Goal: Task Accomplishment & Management: Use online tool/utility

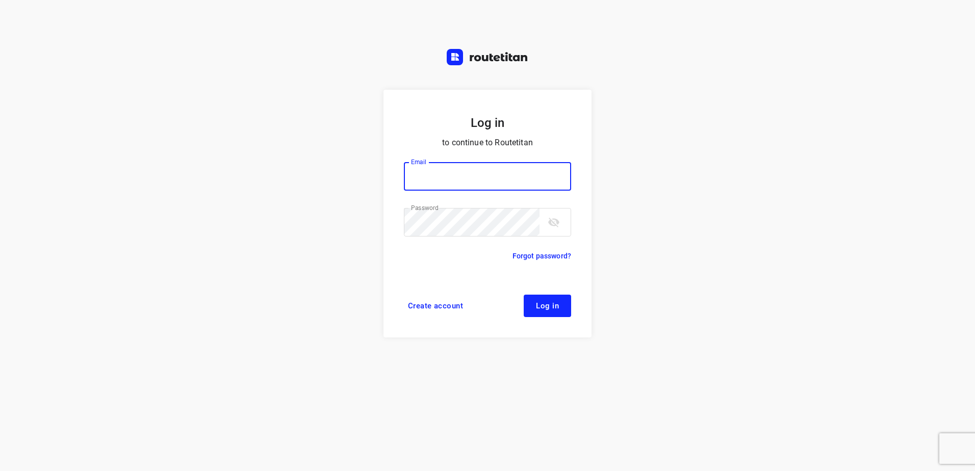
type input "[EMAIL_ADDRESS][DOMAIN_NAME]"
click at [548, 313] on button "Log in" at bounding box center [547, 306] width 47 height 22
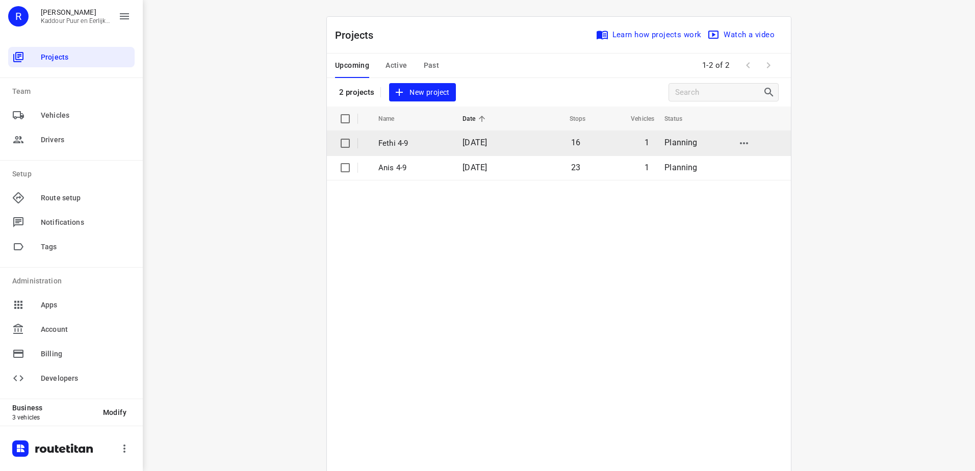
click at [458, 152] on td "[DATE]" at bounding box center [488, 143] width 67 height 24
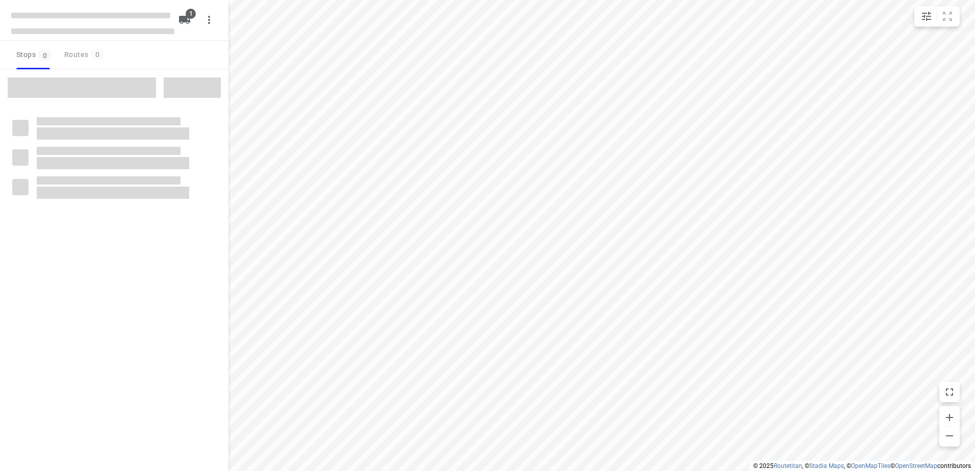
type input "distance"
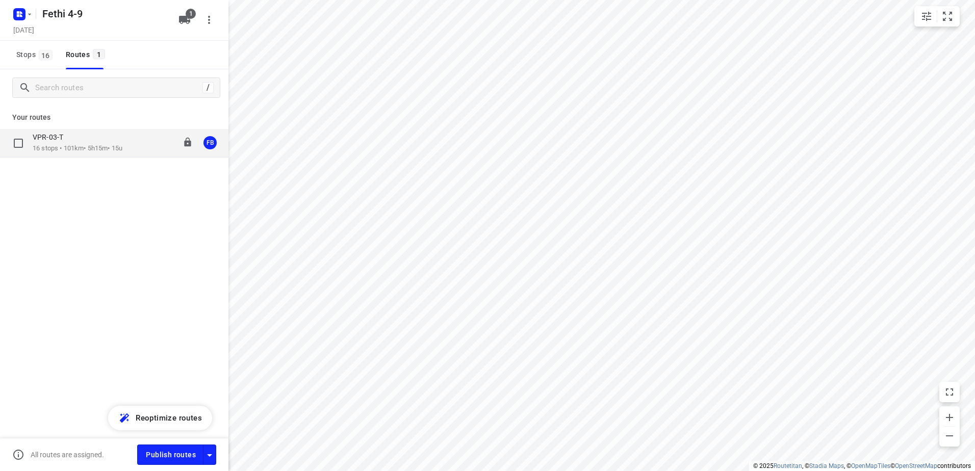
click at [122, 147] on p "16 stops • 101km • 5h15m • 15u" at bounding box center [78, 149] width 90 height 10
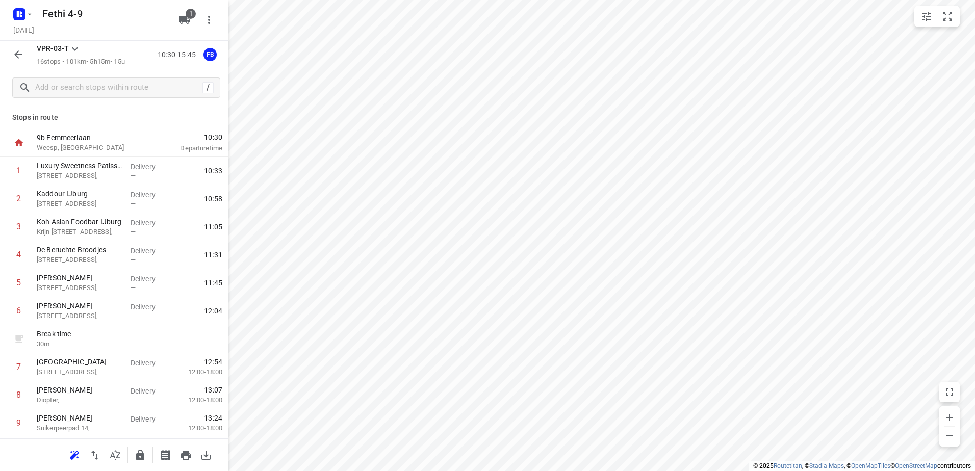
click at [18, 57] on icon "button" at bounding box center [18, 54] width 12 height 12
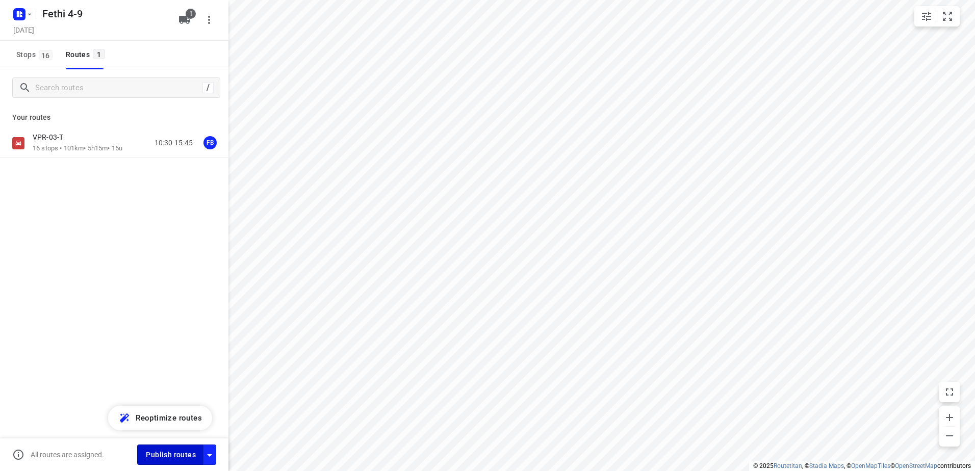
click at [179, 453] on span "Publish routes" at bounding box center [171, 455] width 50 height 13
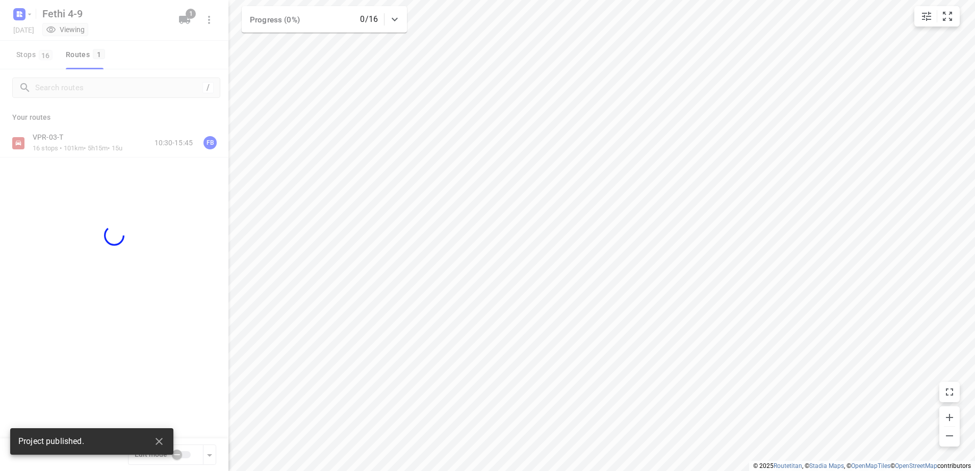
click at [85, 141] on div at bounding box center [114, 235] width 229 height 471
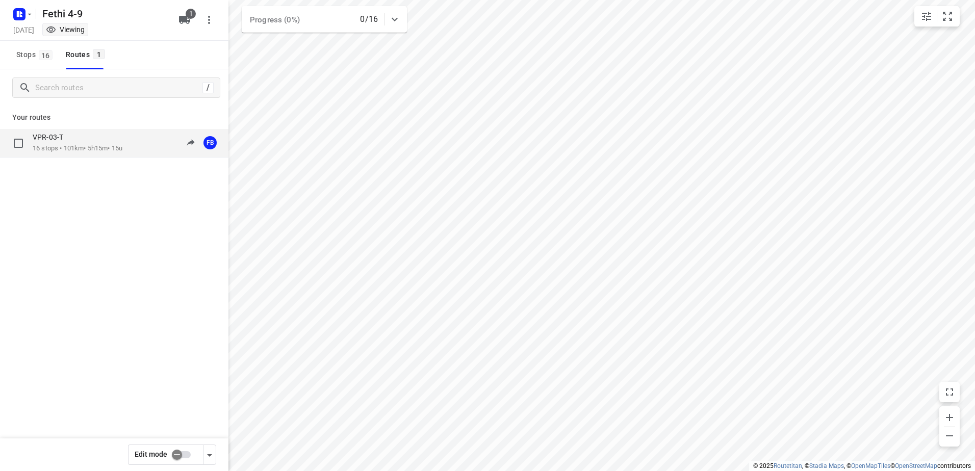
click at [115, 151] on p "16 stops • 101km • 5h15m • 15u" at bounding box center [78, 149] width 90 height 10
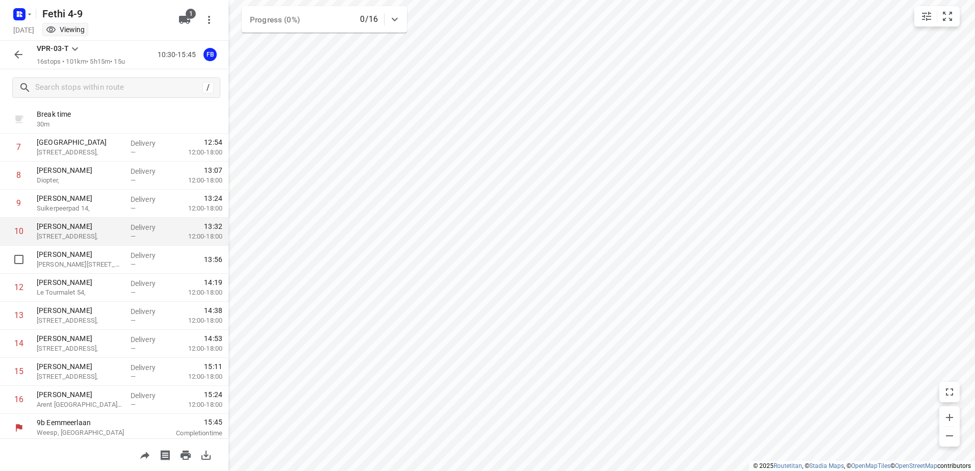
scroll to position [223, 0]
click at [20, 8] on rect "button" at bounding box center [19, 14] width 12 height 12
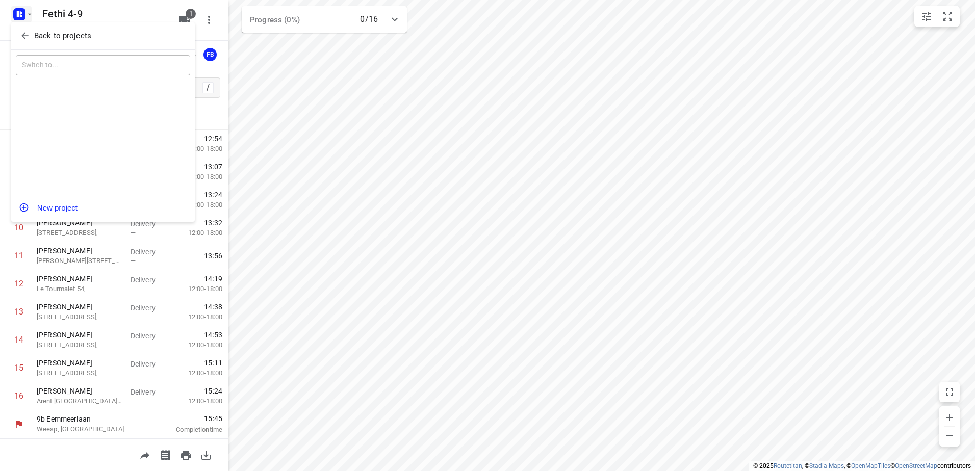
click at [26, 33] on icon "button" at bounding box center [25, 36] width 10 height 10
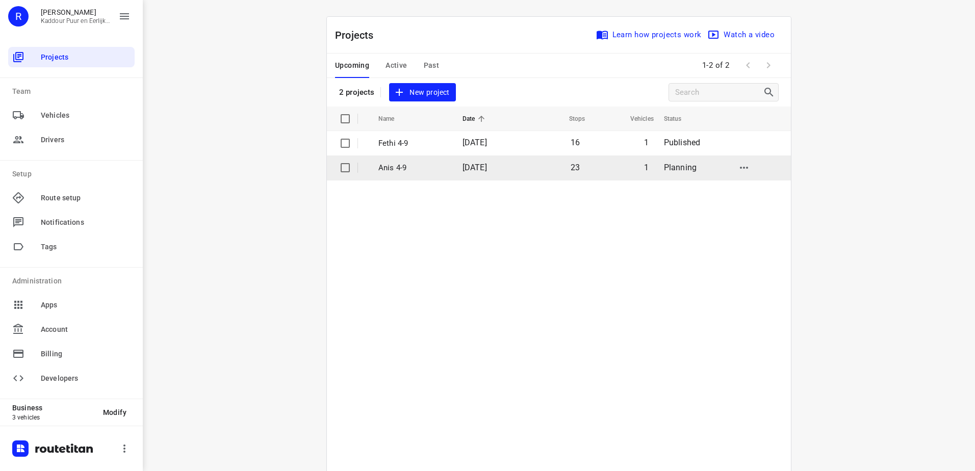
click at [466, 163] on span "[DATE]" at bounding box center [475, 168] width 24 height 10
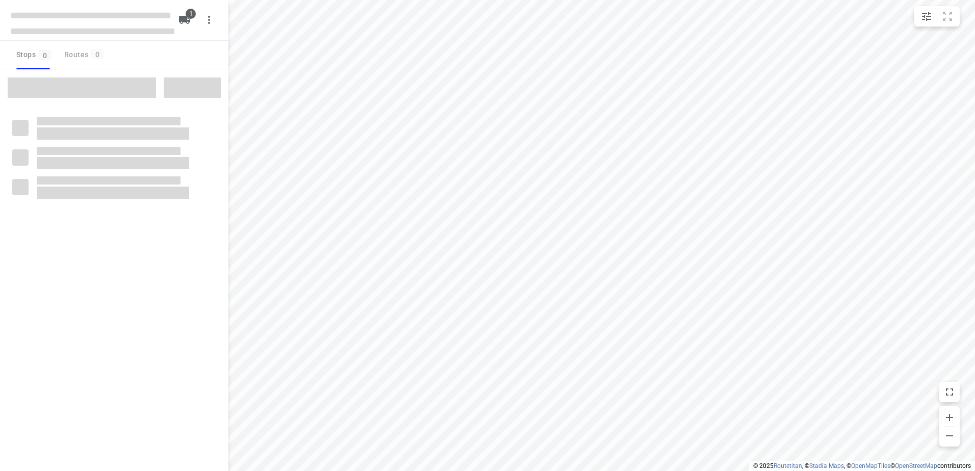
type input "distance"
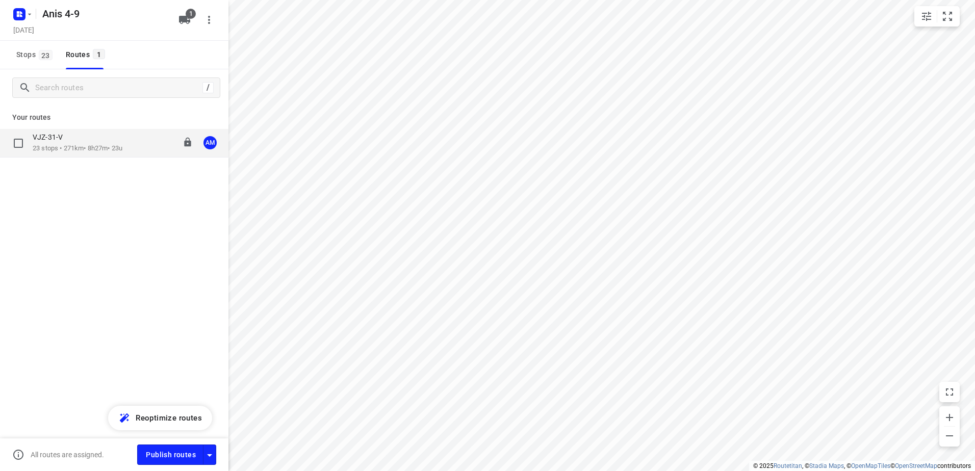
click at [91, 145] on p "23 stops • 271km • 8h27m • 23u" at bounding box center [78, 149] width 90 height 10
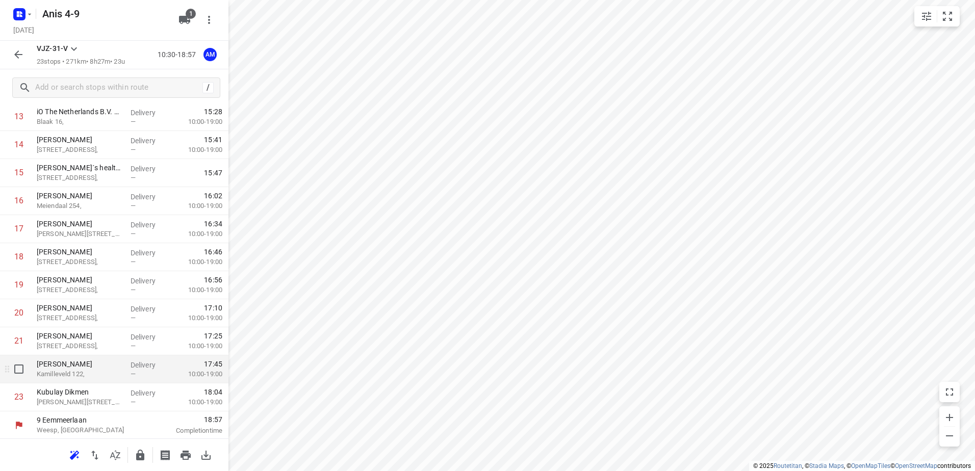
scroll to position [420, 0]
